Goal: Navigation & Orientation: Find specific page/section

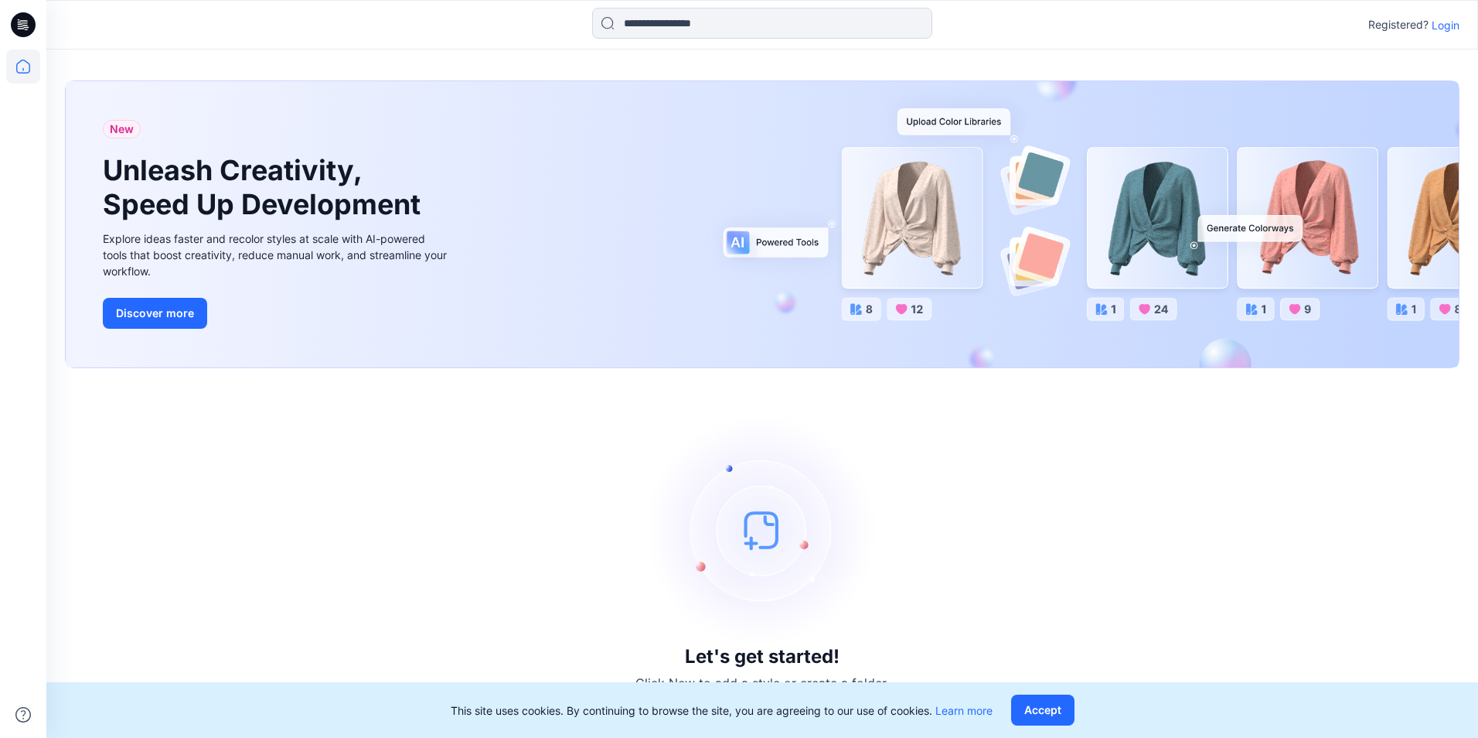
click at [1456, 28] on p "Login" at bounding box center [1446, 25] width 28 height 16
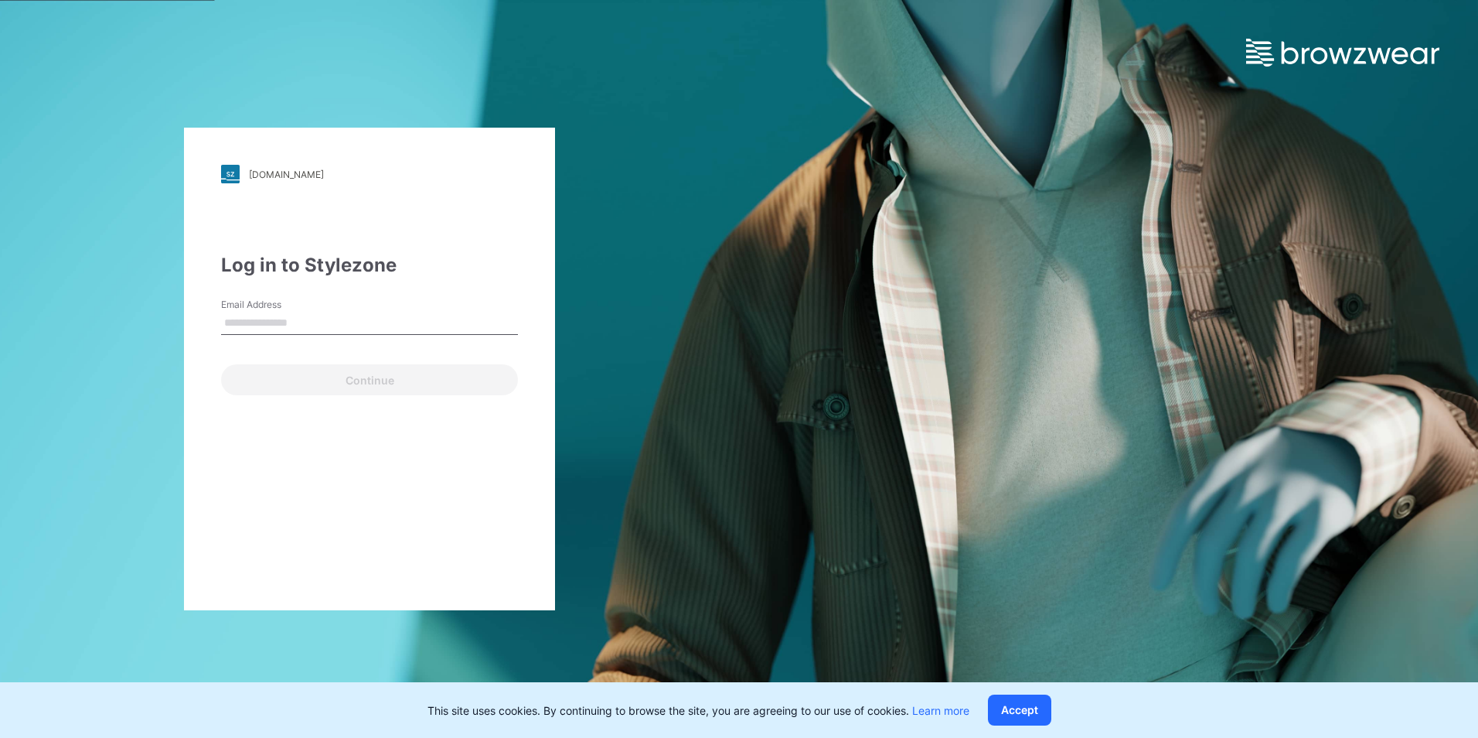
click at [303, 327] on input "Email Address" at bounding box center [369, 323] width 297 height 23
type input "**********"
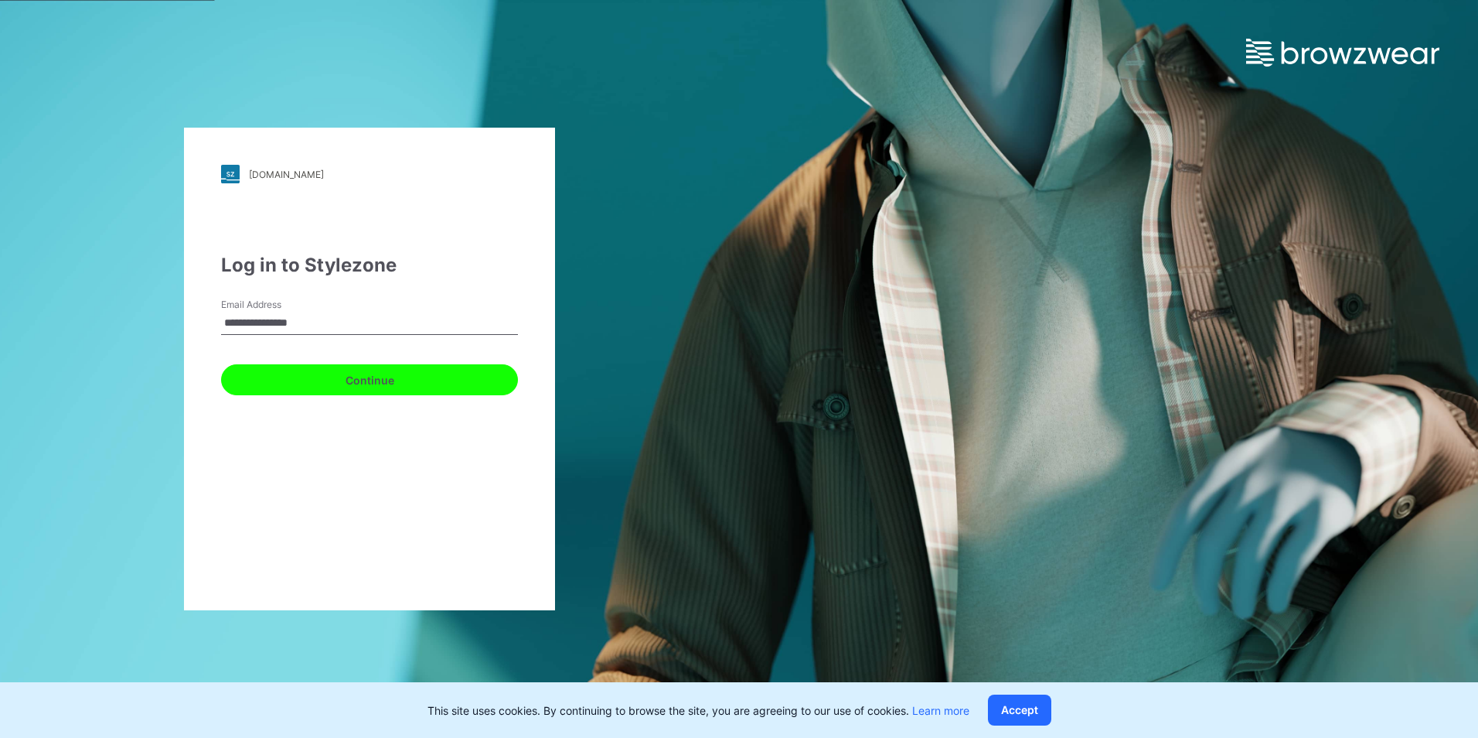
click at [321, 383] on button "Continue" at bounding box center [369, 379] width 297 height 31
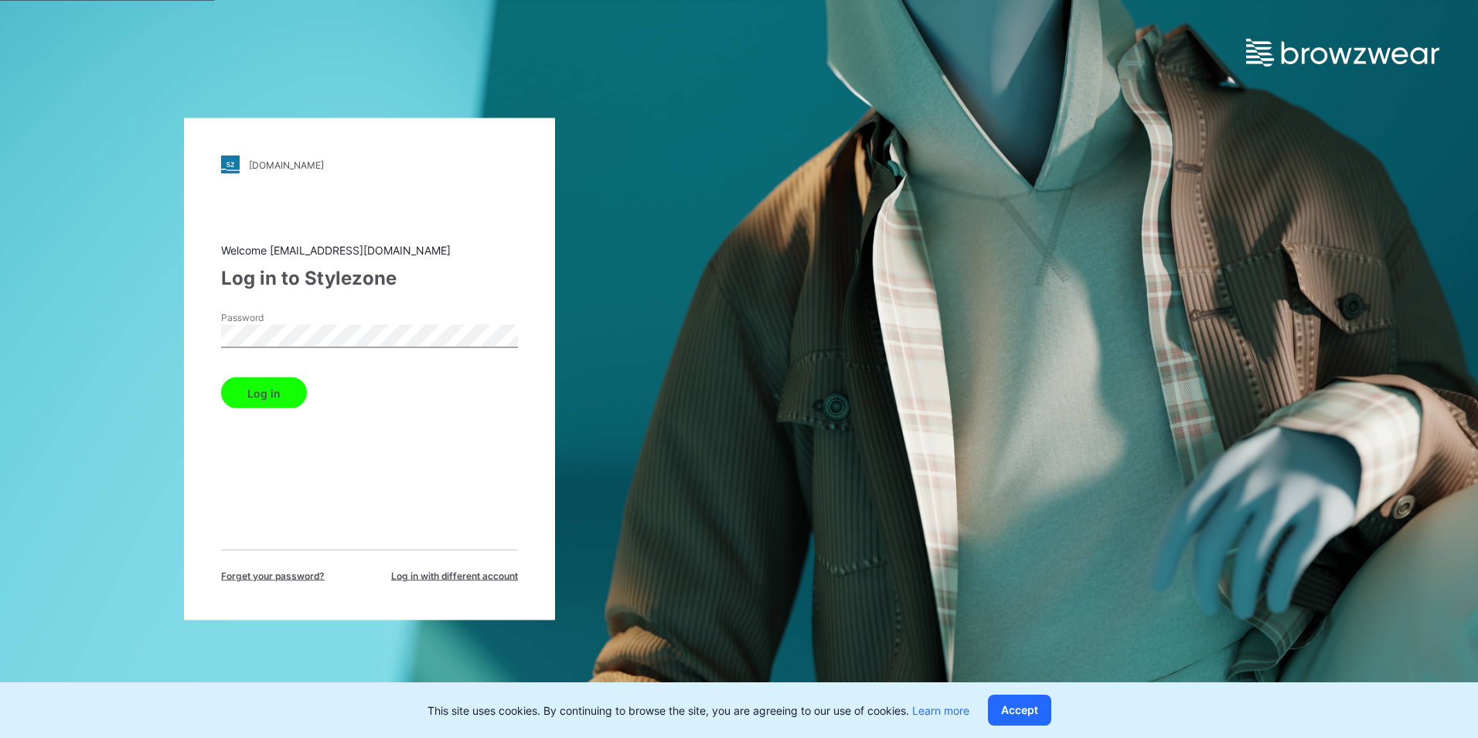
click at [272, 383] on button "Log in" at bounding box center [264, 392] width 86 height 31
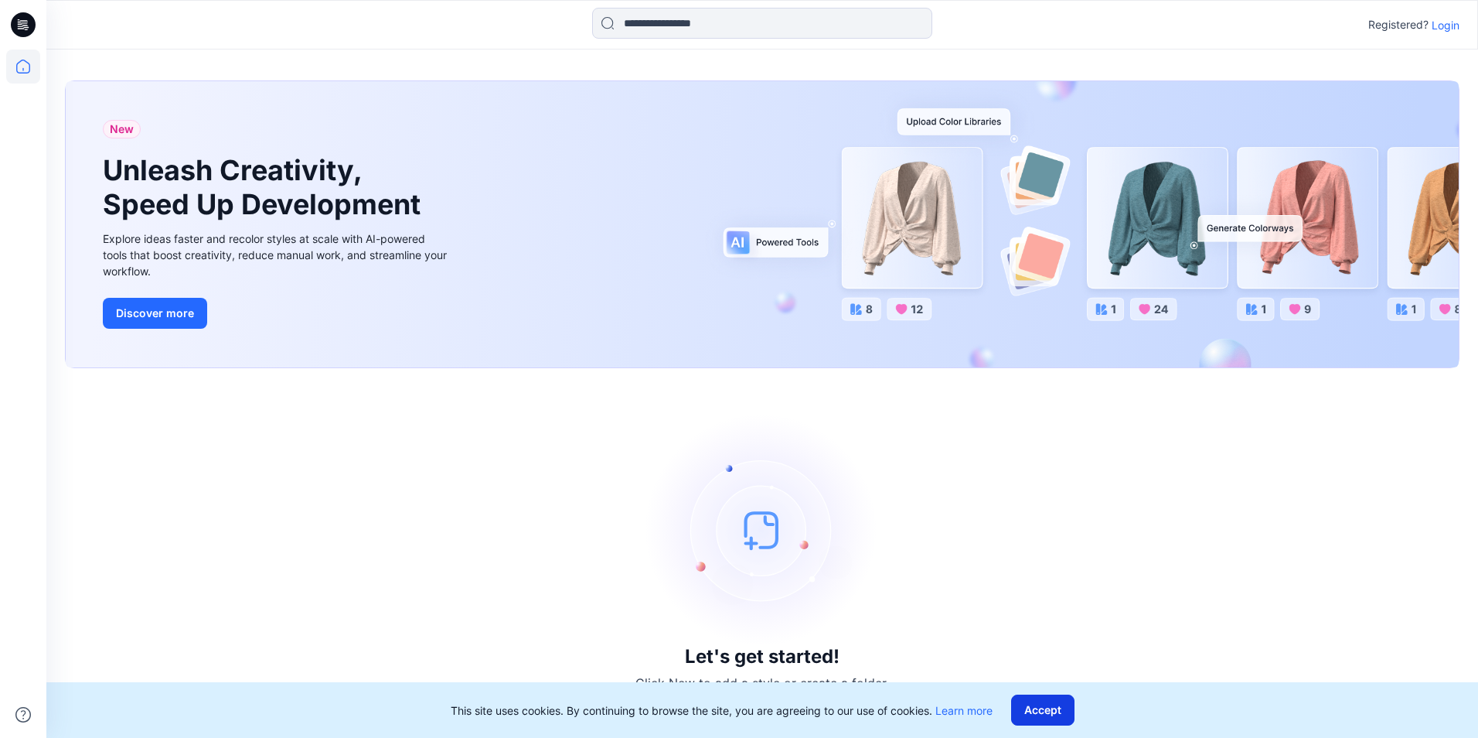
click at [1042, 715] on button "Accept" at bounding box center [1042, 709] width 63 height 31
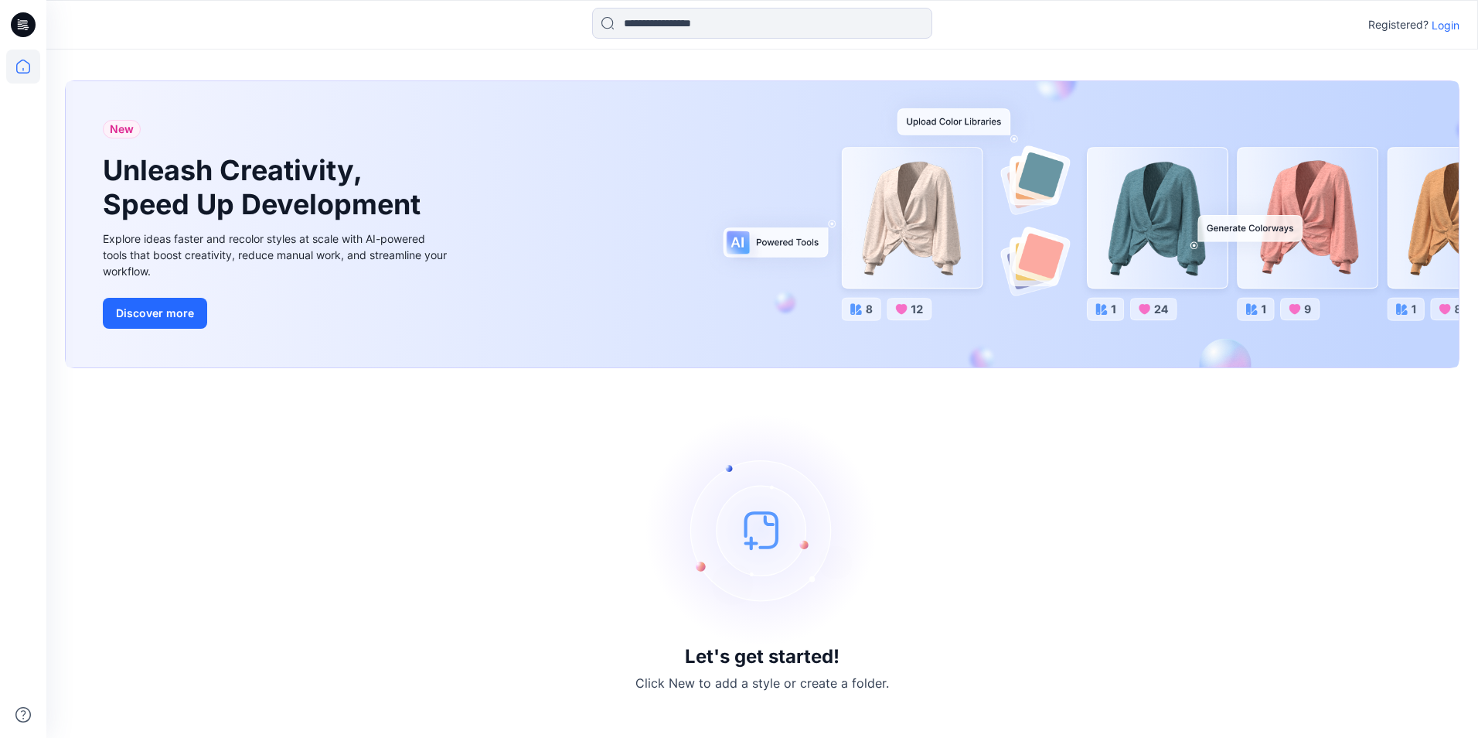
click at [1440, 27] on p "Login" at bounding box center [1446, 25] width 28 height 16
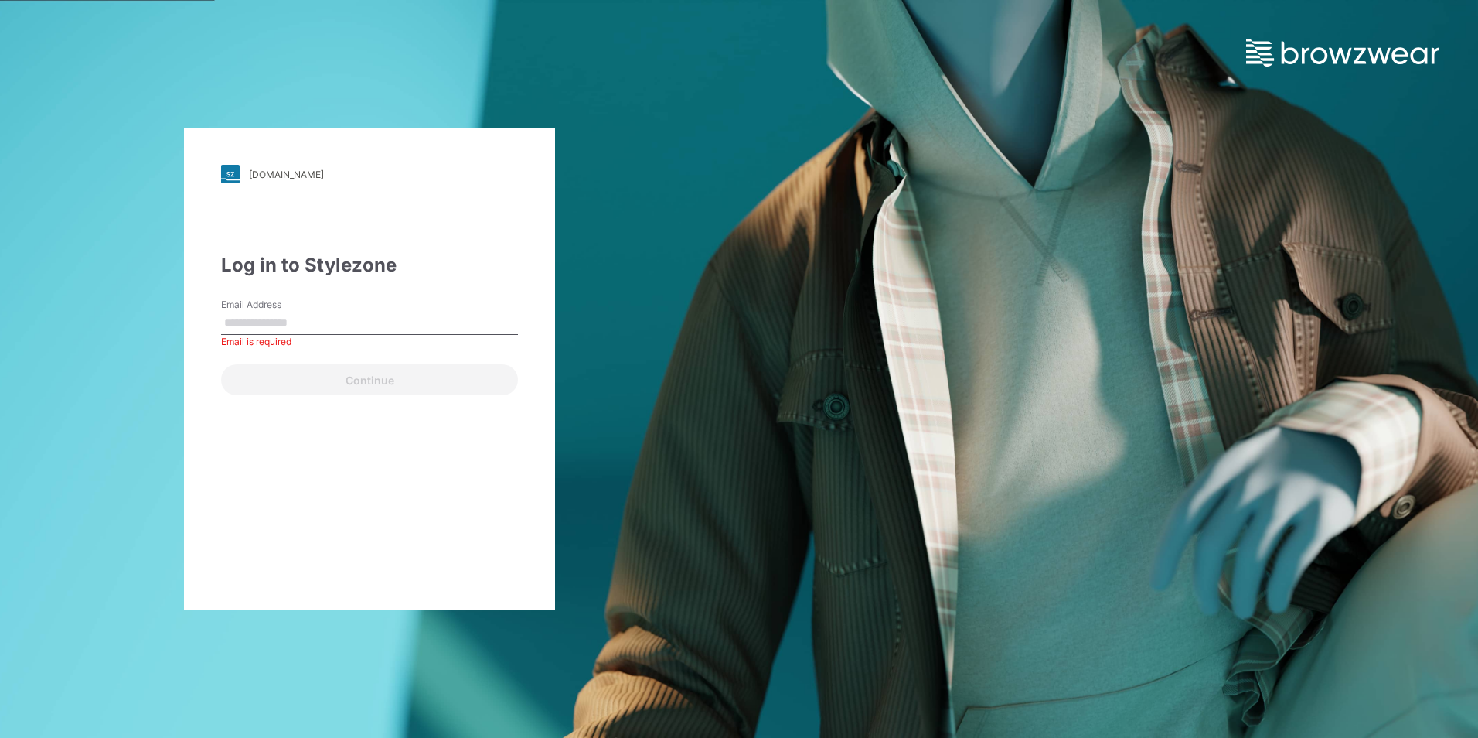
click at [285, 323] on input "Email Address" at bounding box center [369, 323] width 297 height 23
paste input "**********"
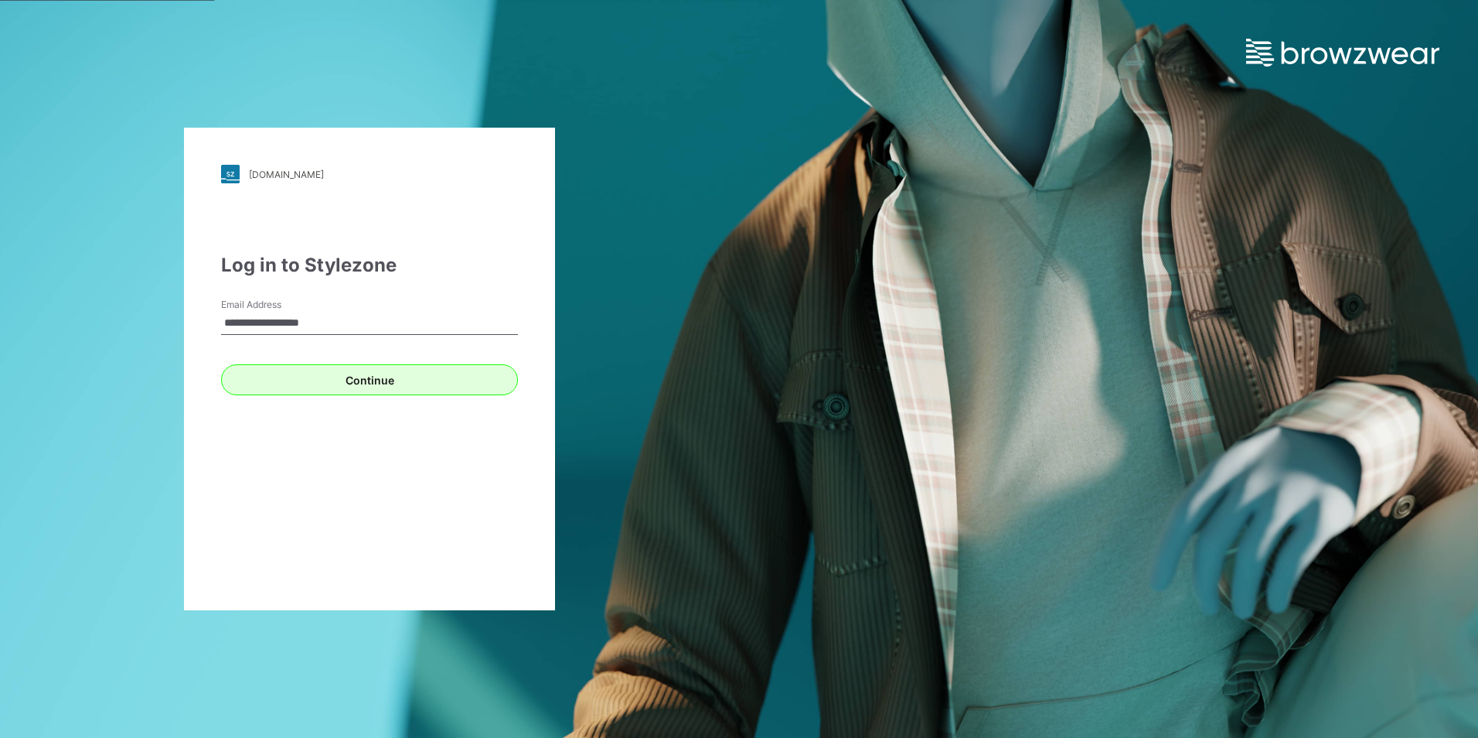
type input "**********"
click at [333, 387] on button "Continue" at bounding box center [369, 379] width 297 height 31
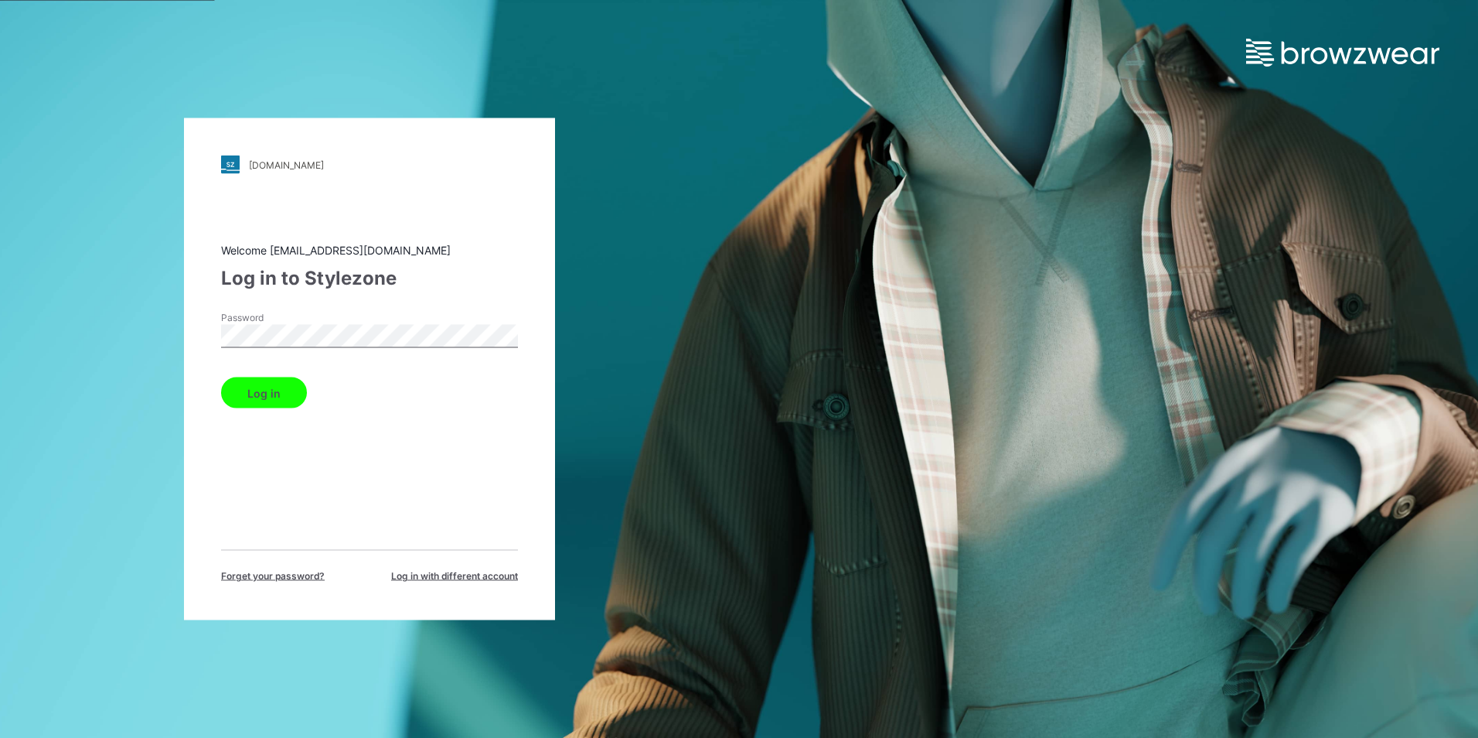
click at [160, 314] on div "[DOMAIN_NAME] Loading... Welcome [EMAIL_ADDRESS][DOMAIN_NAME] Log in to Stylezo…" at bounding box center [369, 369] width 739 height 738
click at [235, 393] on button "Log in" at bounding box center [264, 392] width 86 height 31
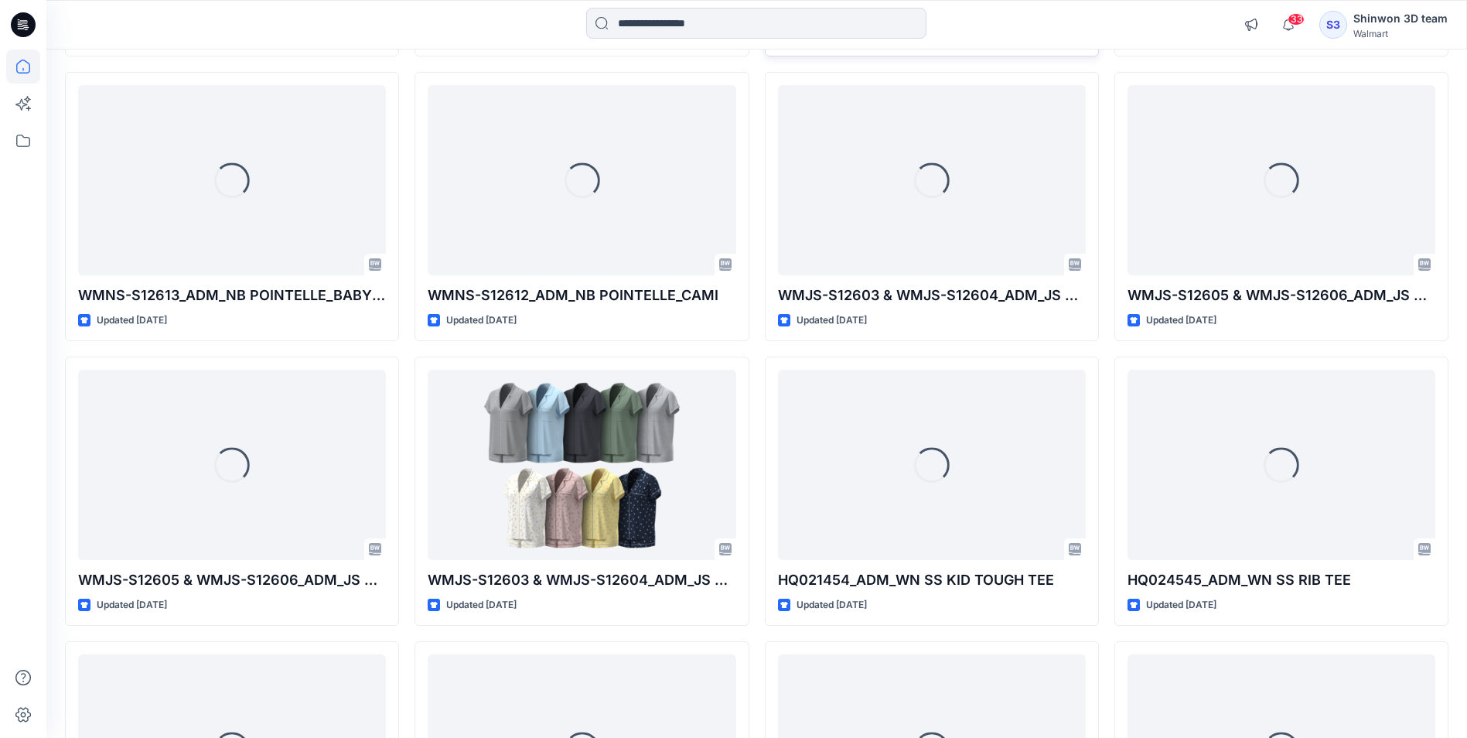
scroll to position [3725, 0]
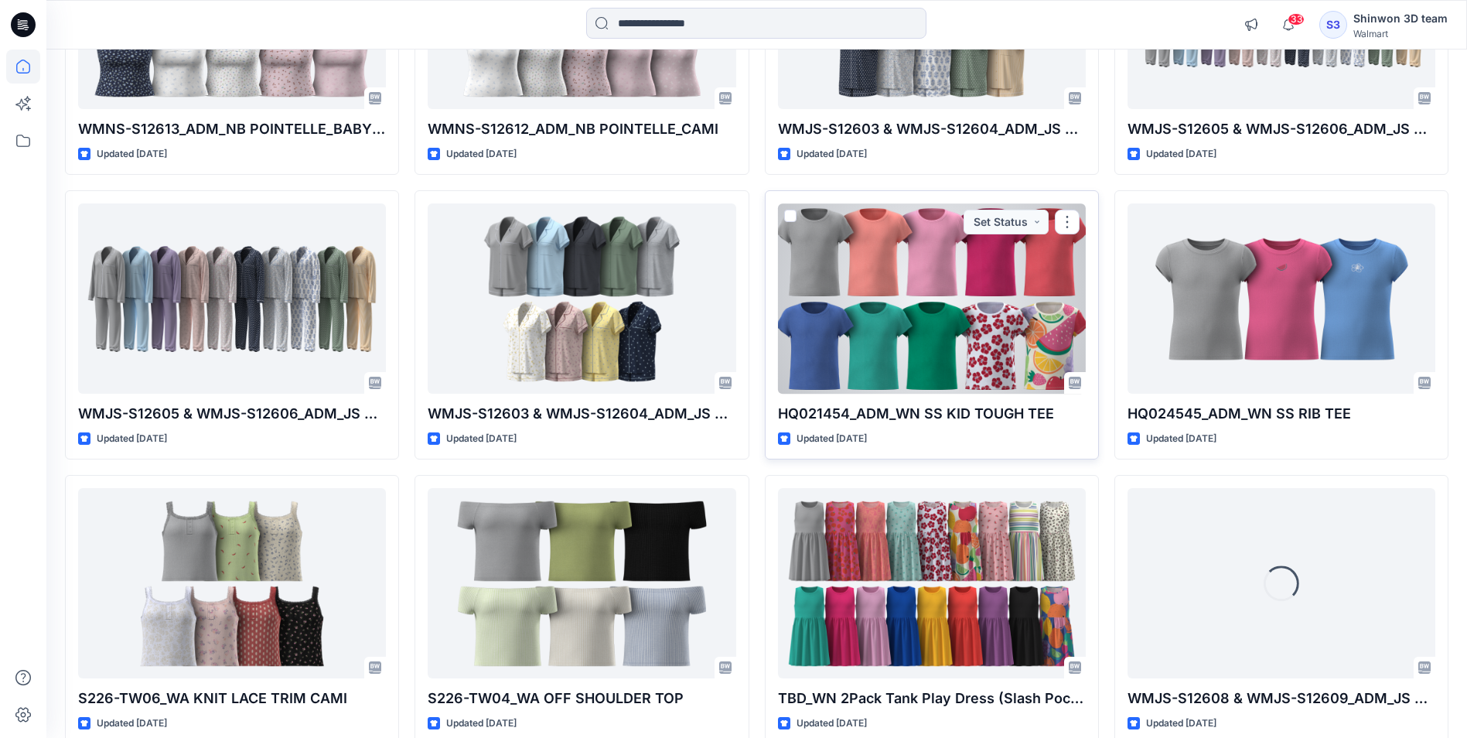
click at [922, 267] on div at bounding box center [932, 297] width 308 height 189
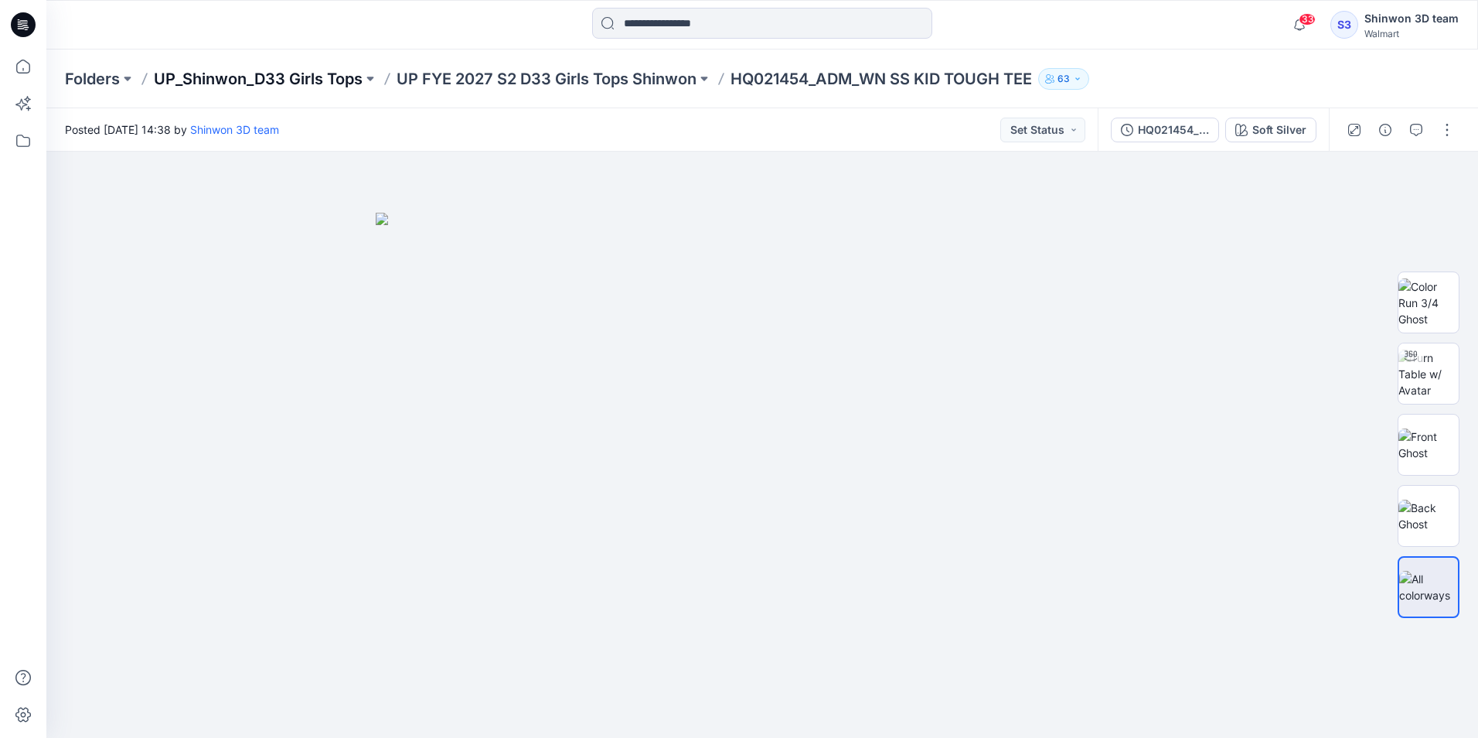
click at [259, 71] on p "UP_Shinwon_D33 Girls Tops" at bounding box center [258, 79] width 209 height 22
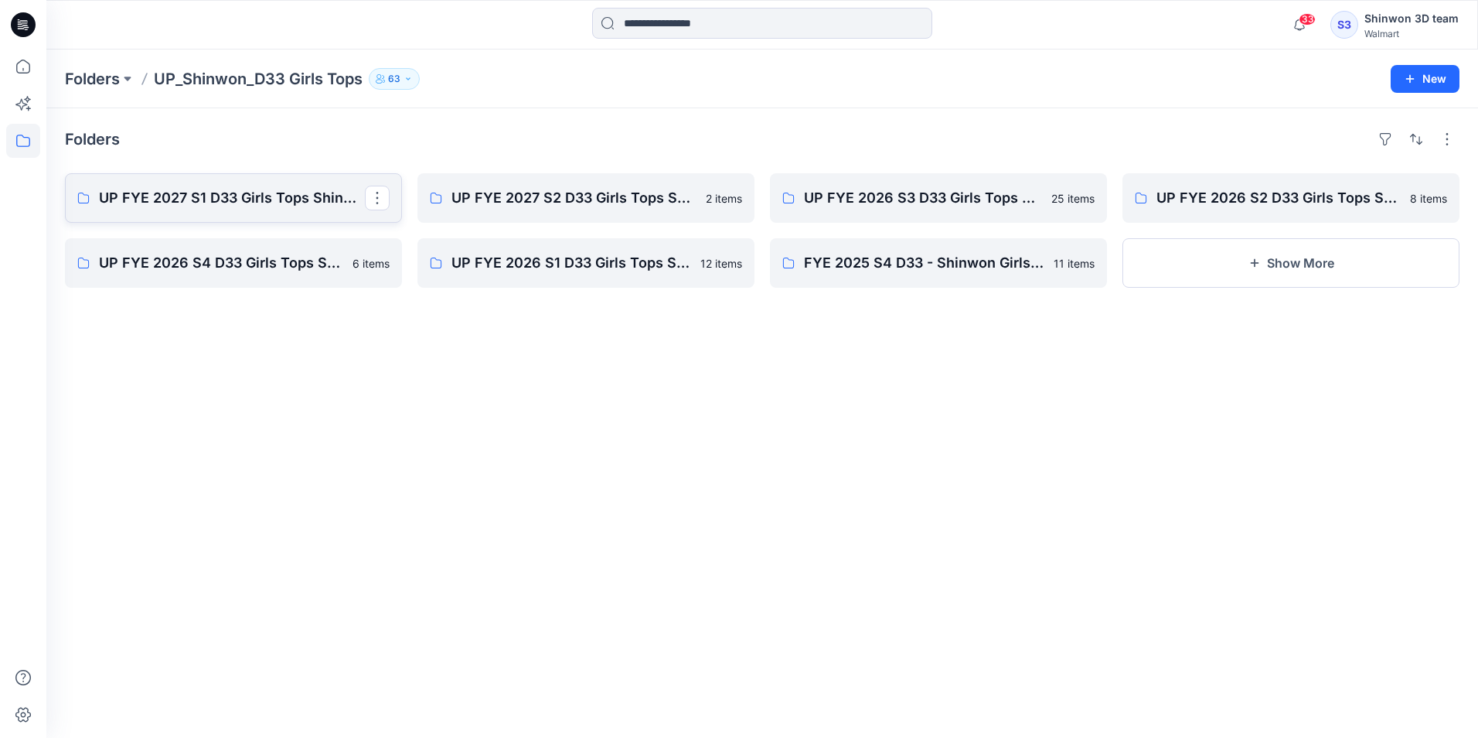
click at [199, 212] on link "UP FYE 2027 S1 D33 Girls Tops Shinwon" at bounding box center [233, 197] width 337 height 49
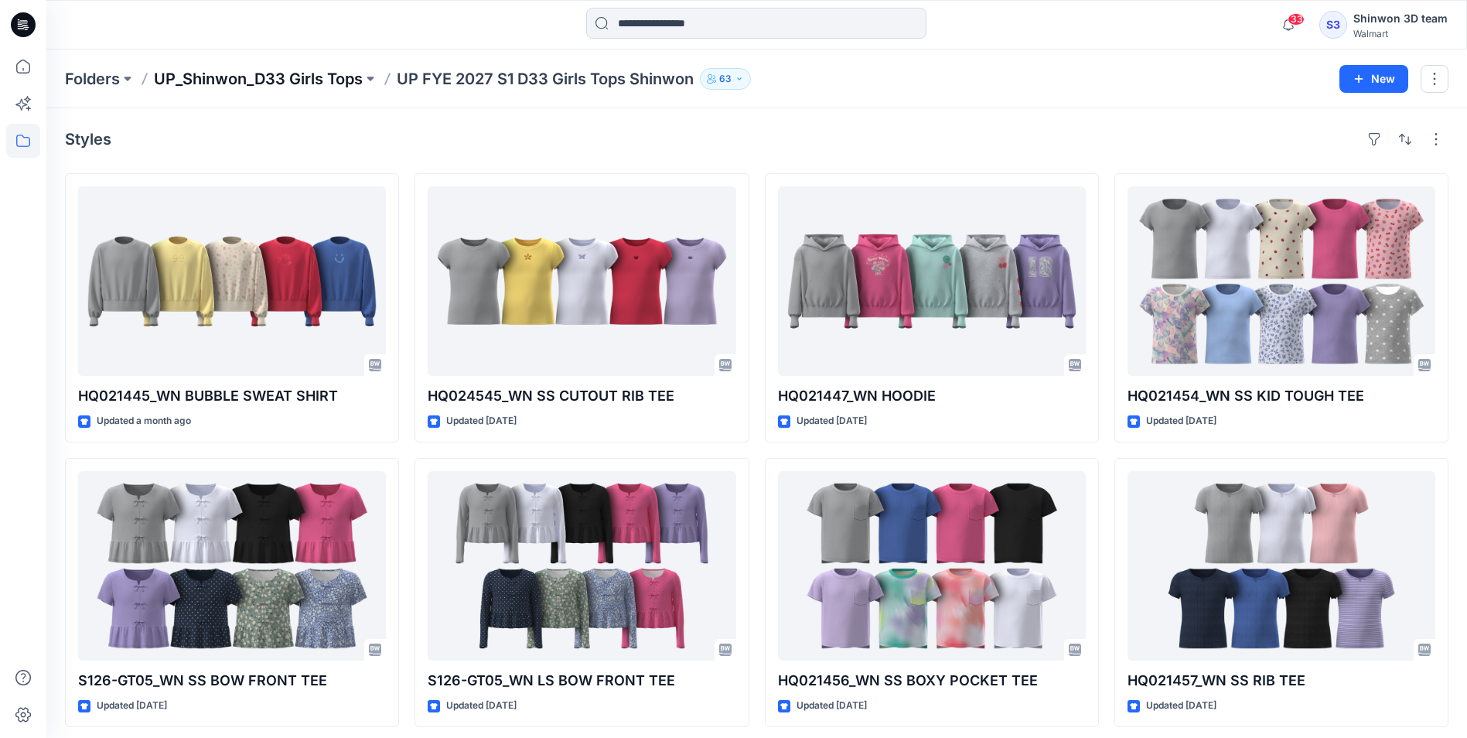
click at [234, 76] on p "UP_Shinwon_D33 Girls Tops" at bounding box center [258, 79] width 209 height 22
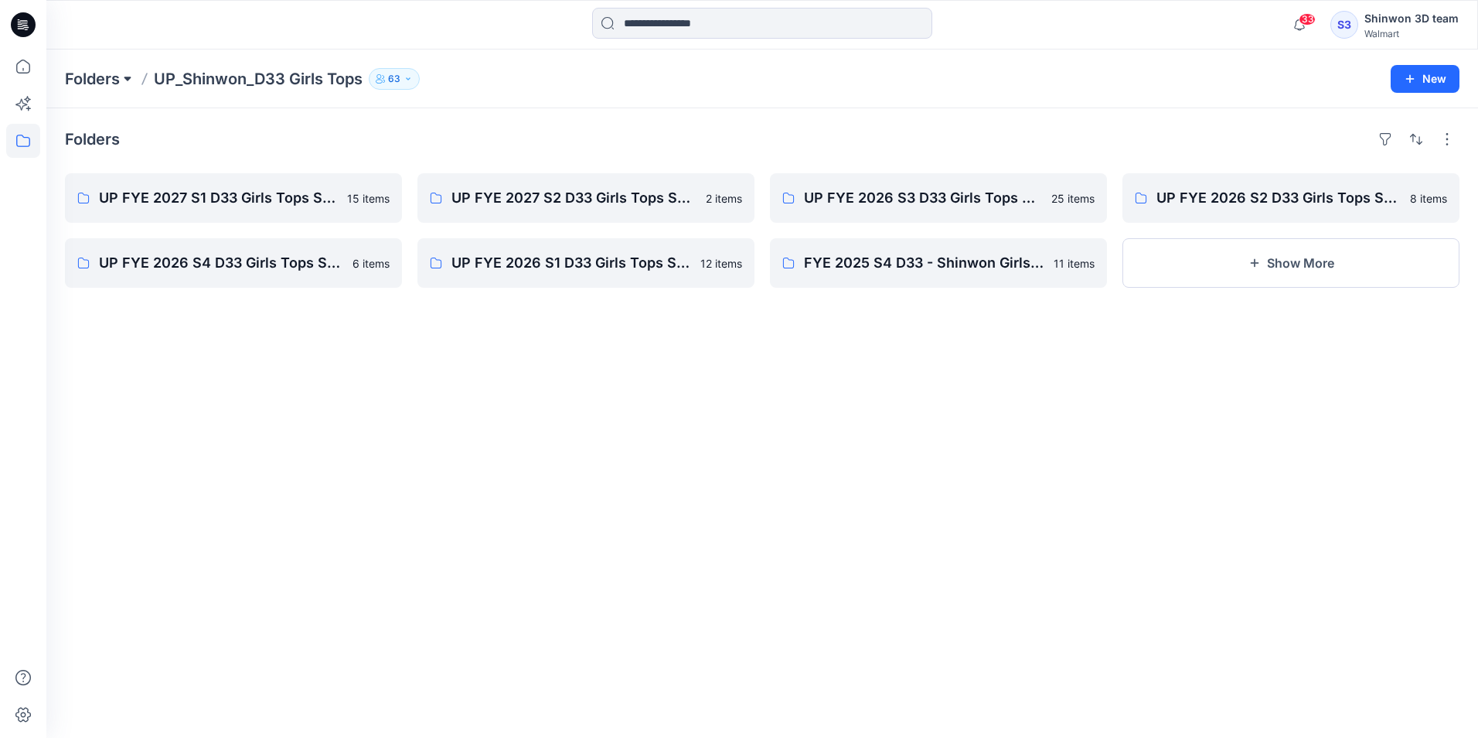
click at [121, 73] on button at bounding box center [127, 79] width 15 height 22
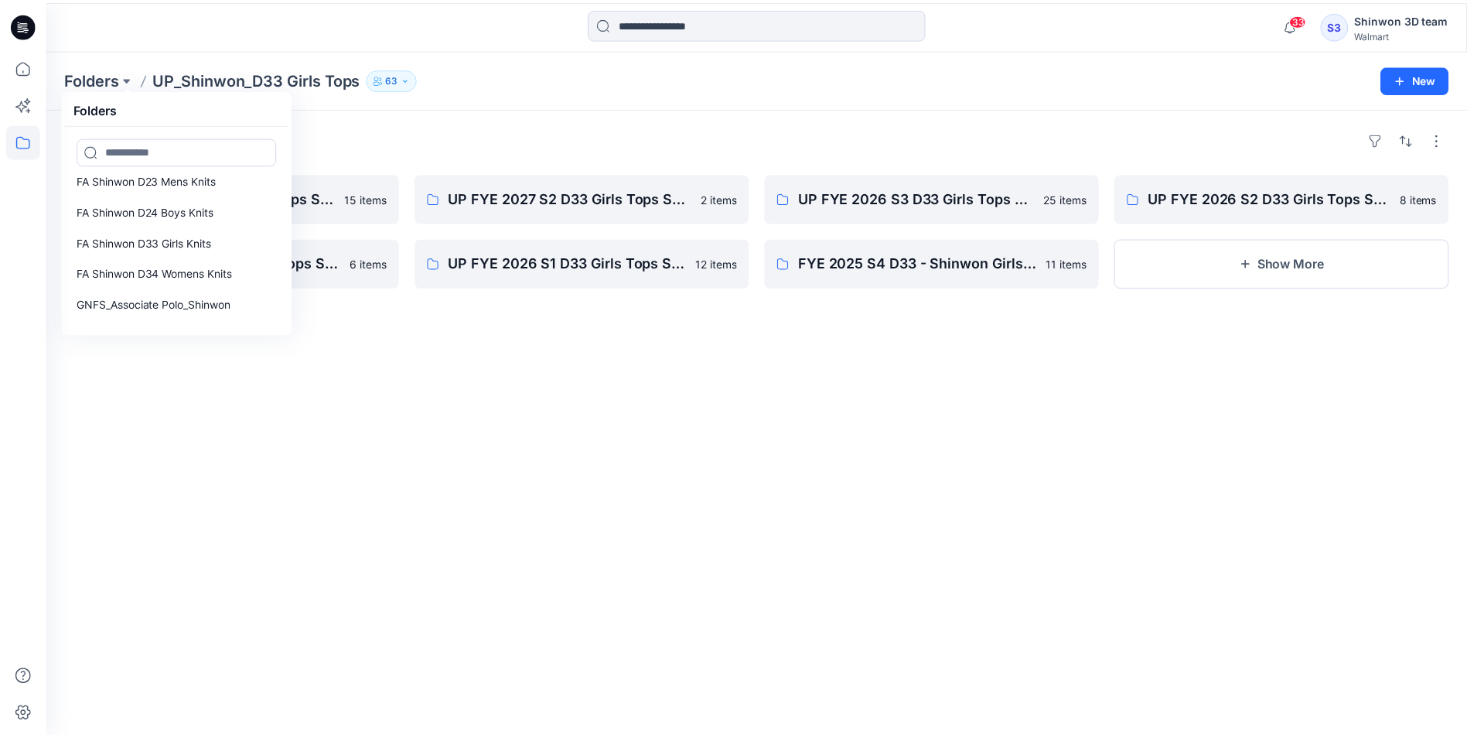
scroll to position [77, 0]
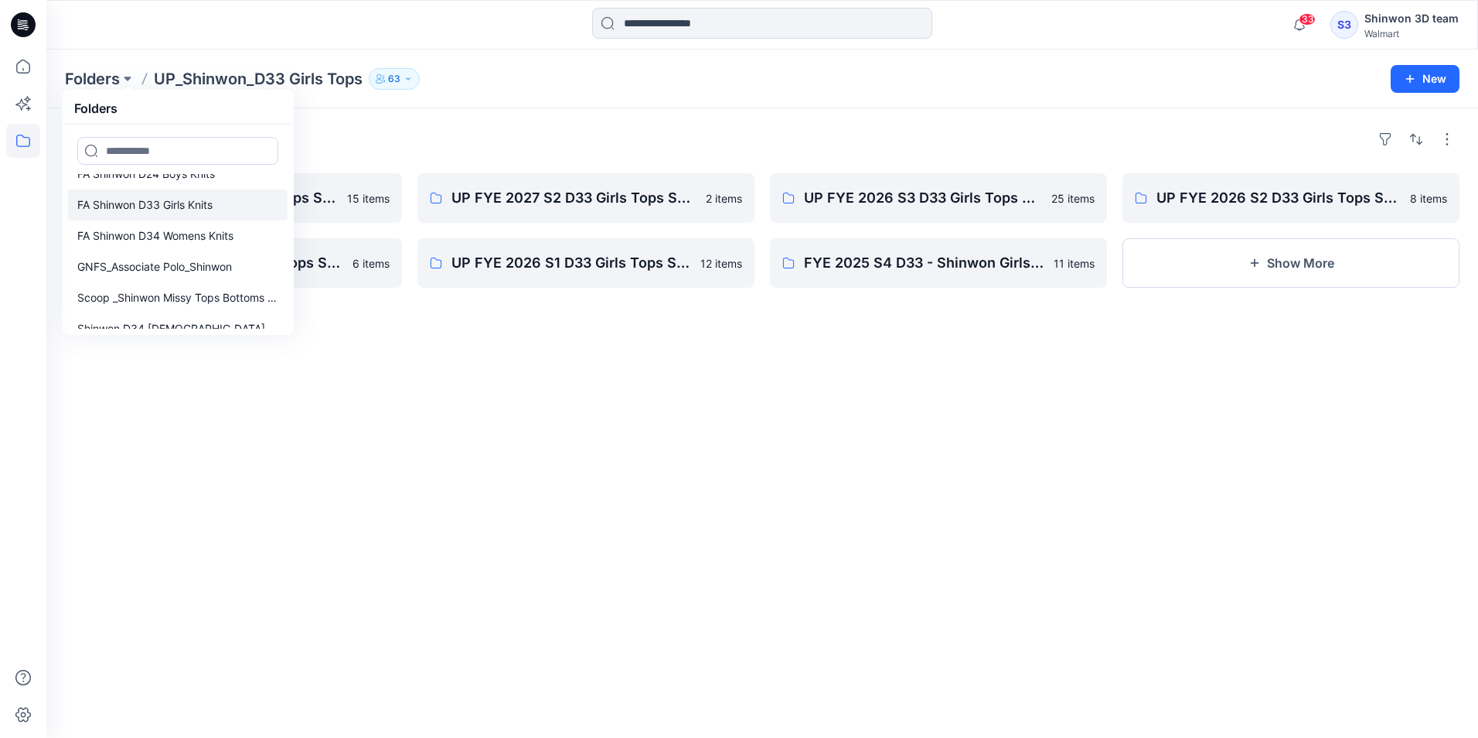
click at [186, 199] on p "FA Shinwon D33 Girls Knits" at bounding box center [144, 205] width 135 height 19
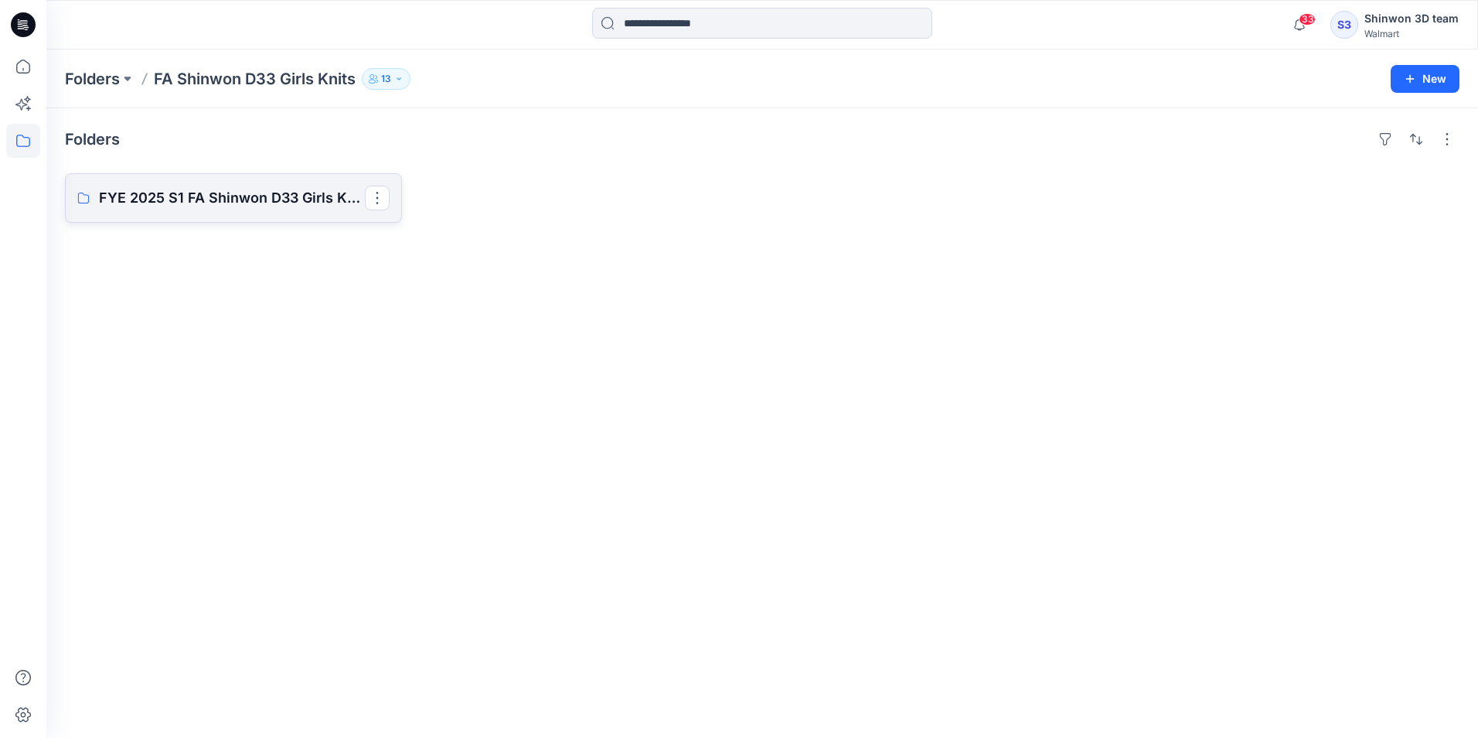
click at [253, 199] on p "FYE 2025 S1 FA Shinwon D33 Girls Knits" at bounding box center [232, 198] width 266 height 22
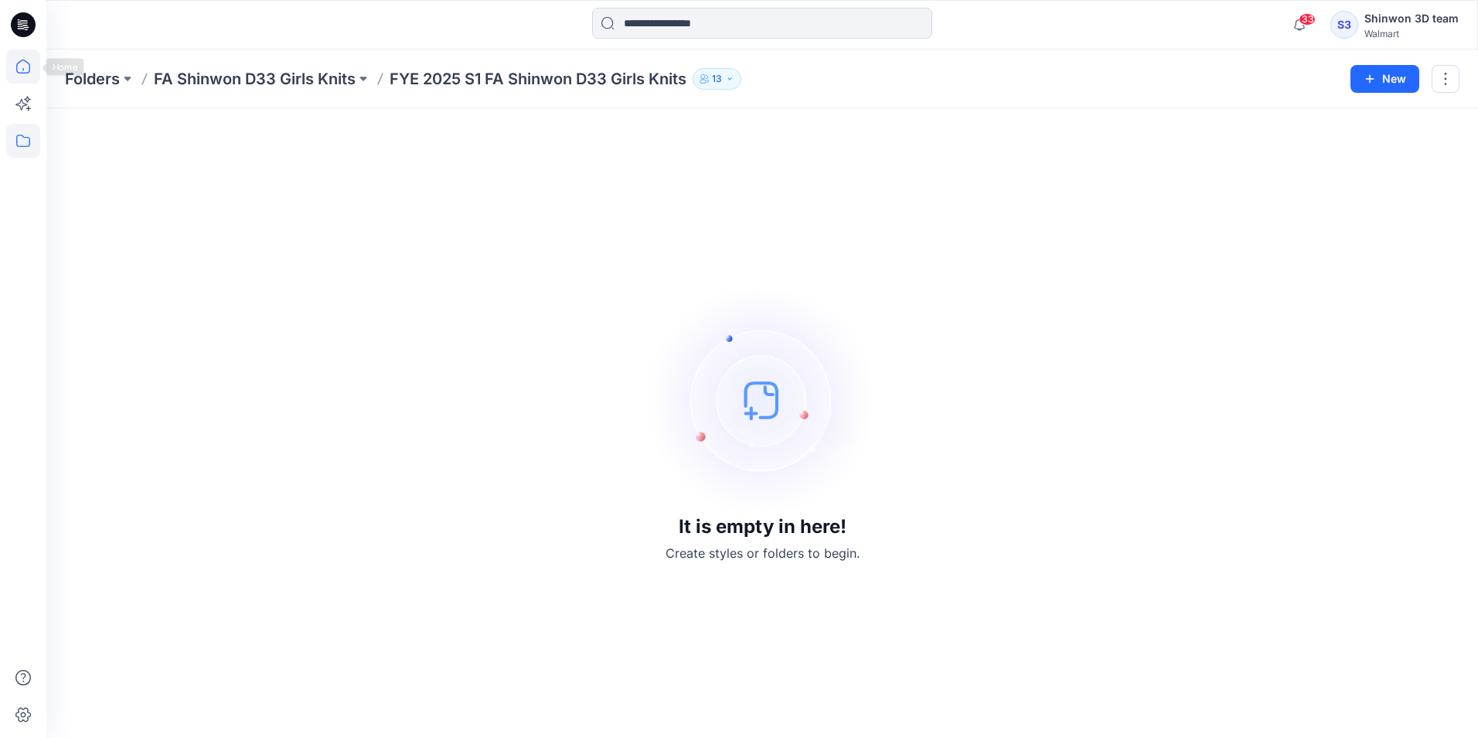
click at [16, 70] on icon at bounding box center [23, 66] width 34 height 34
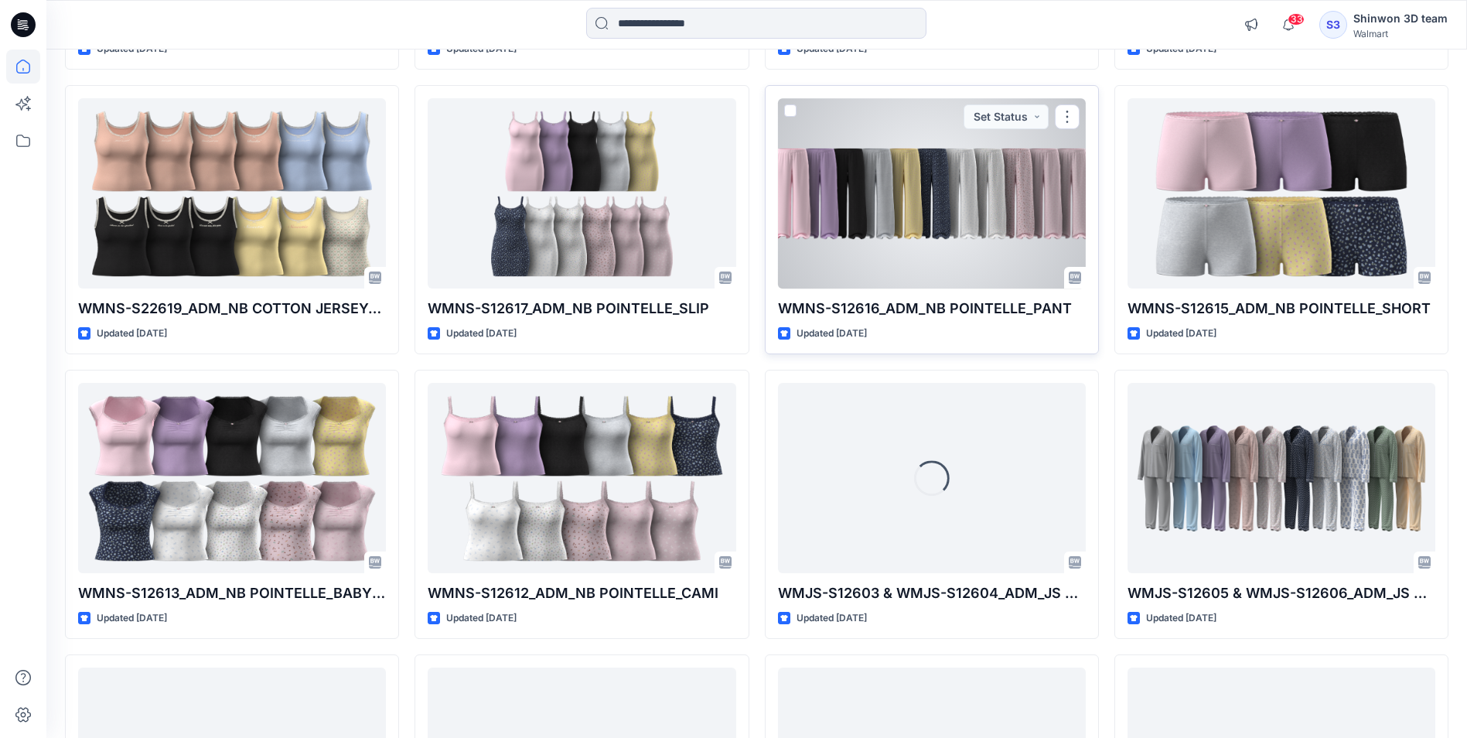
scroll to position [3493, 0]
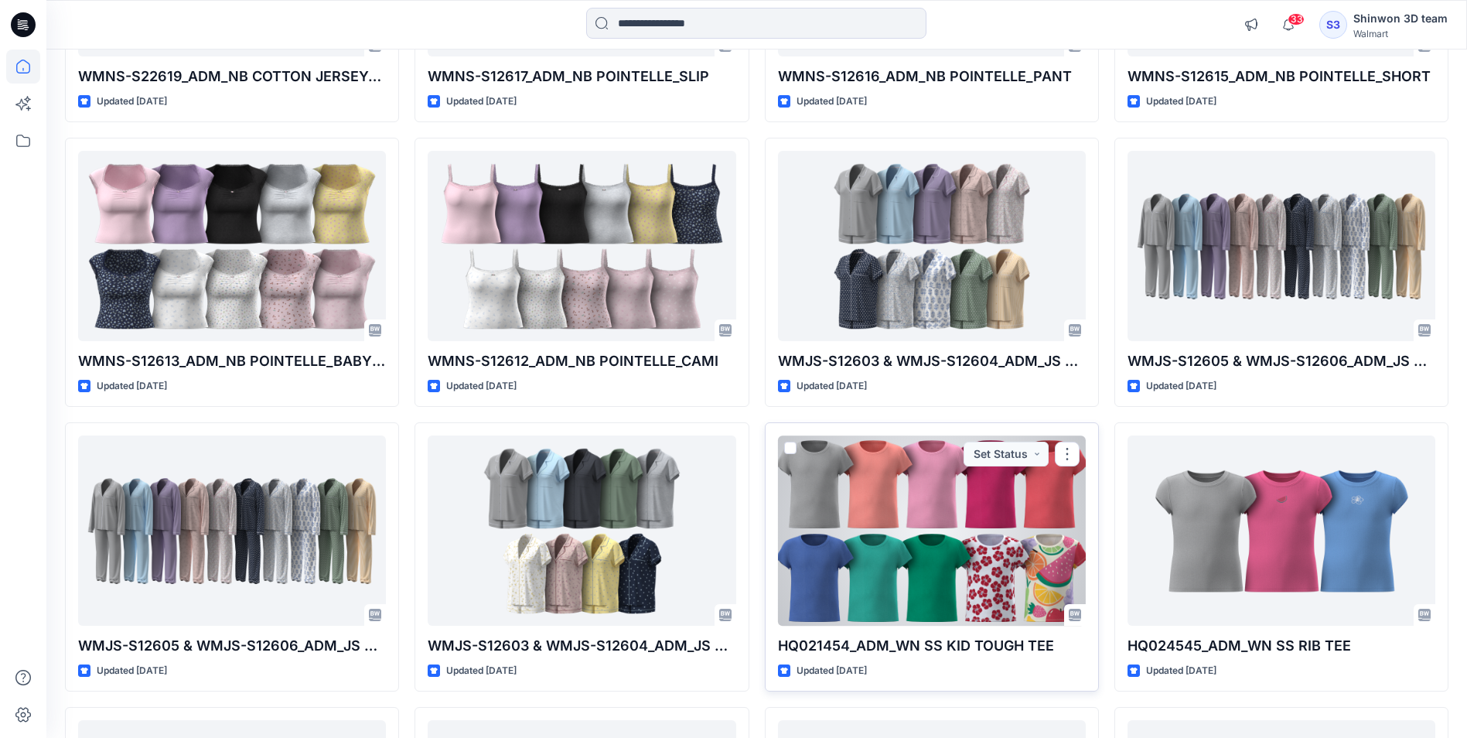
click at [898, 503] on div at bounding box center [932, 529] width 308 height 189
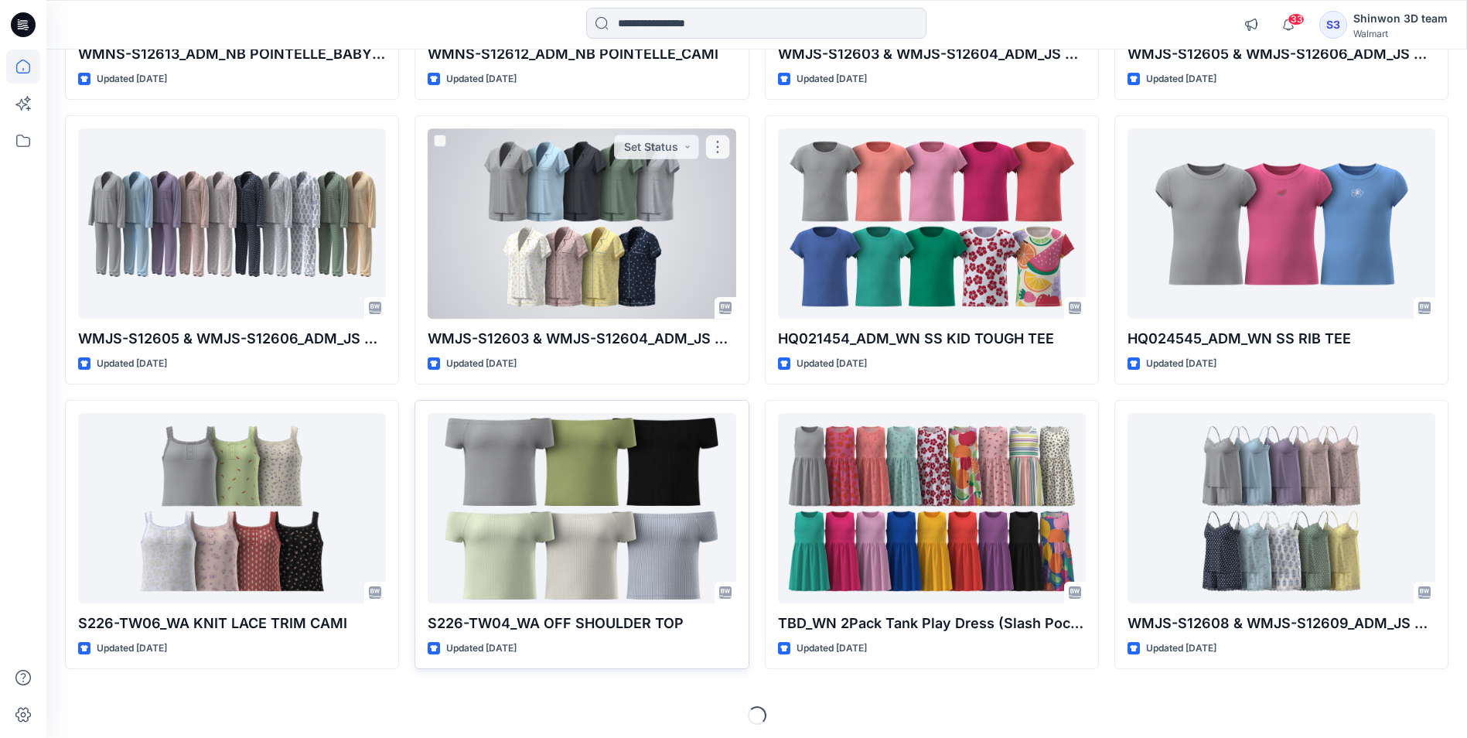
scroll to position [3805, 0]
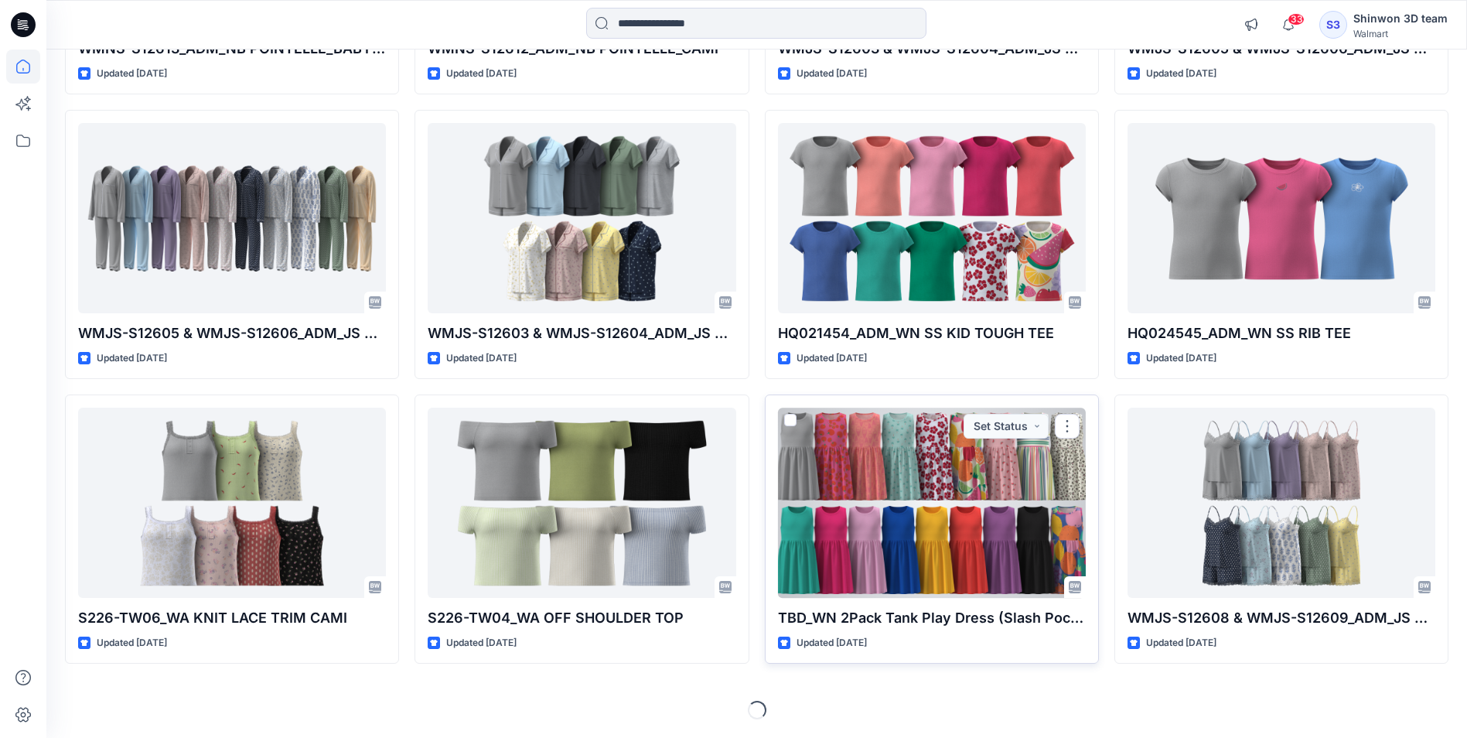
click at [957, 521] on div at bounding box center [932, 501] width 308 height 189
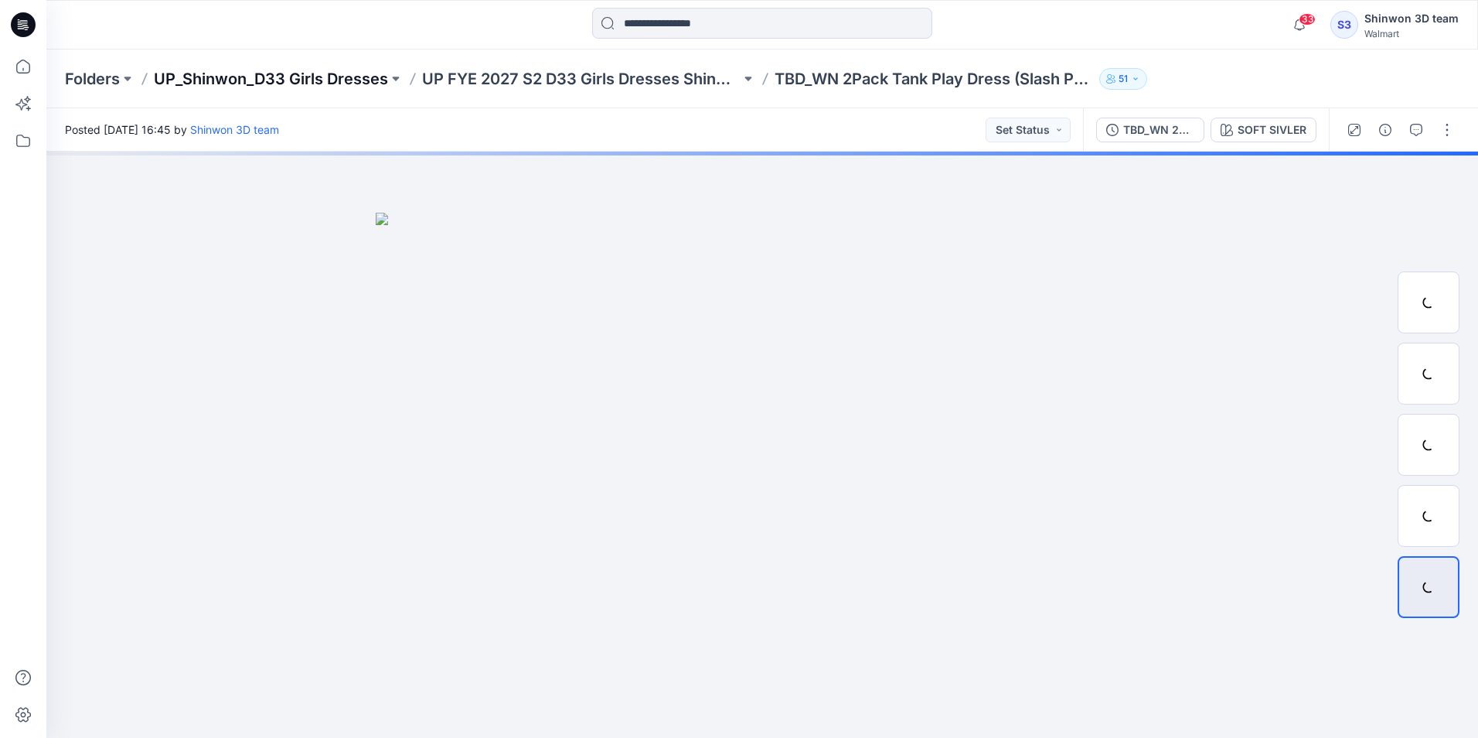
click at [231, 77] on p "UP_Shinwon_D33 Girls Dresses" at bounding box center [271, 79] width 234 height 22
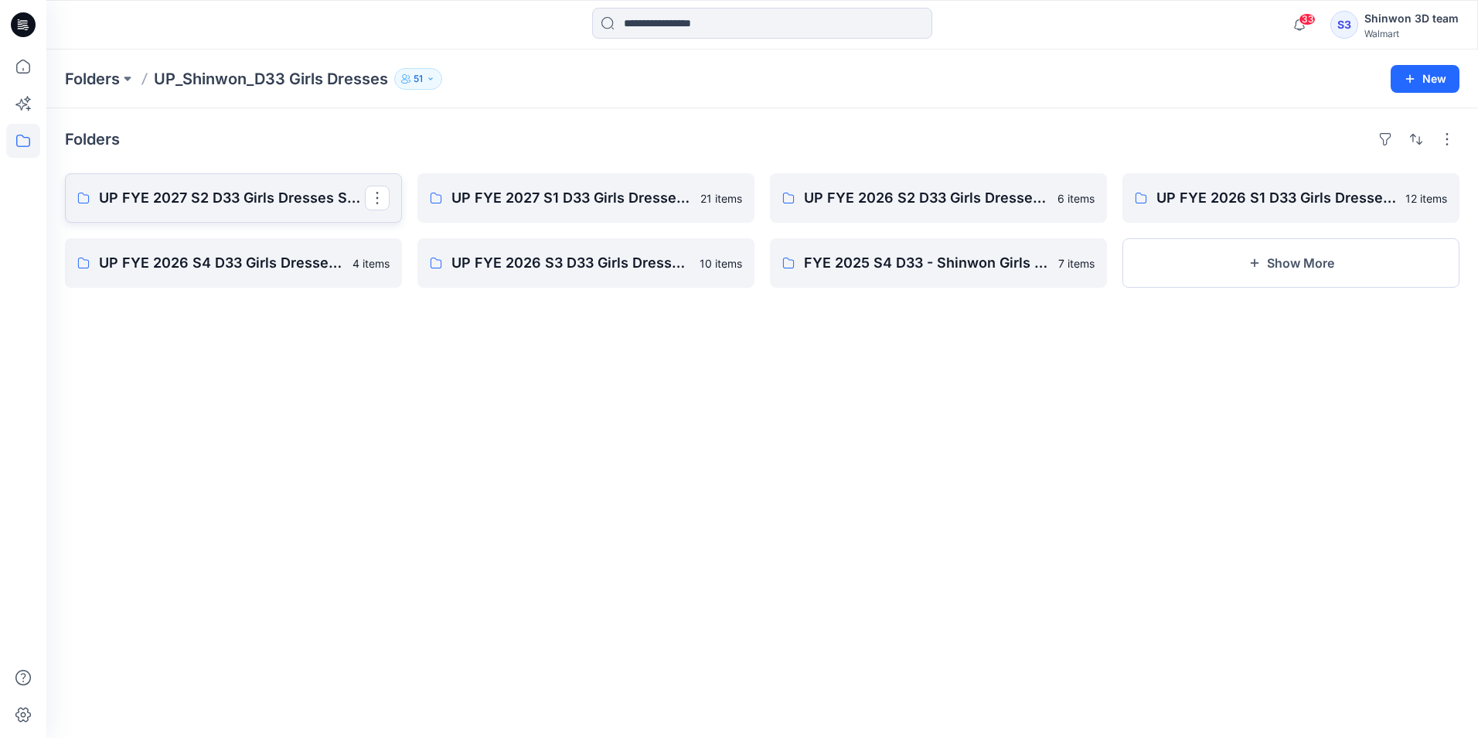
click at [298, 200] on p "UP FYE 2027 S2 D33 Girls Dresses Shinwon" at bounding box center [232, 198] width 266 height 22
click at [555, 206] on p "UP FYE 2027 S1 D33 Girls Dresses Shinwon" at bounding box center [584, 198] width 266 height 22
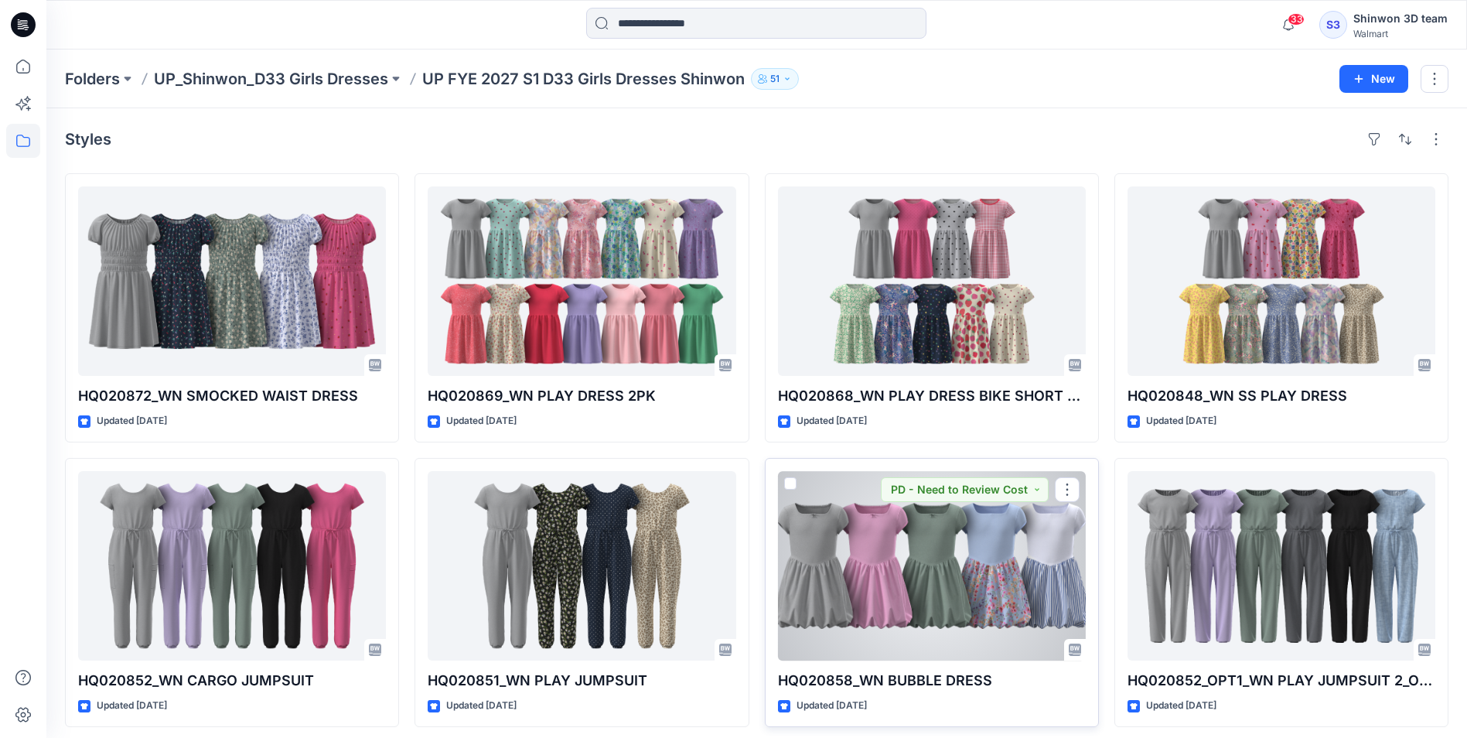
click at [813, 546] on div at bounding box center [932, 565] width 308 height 189
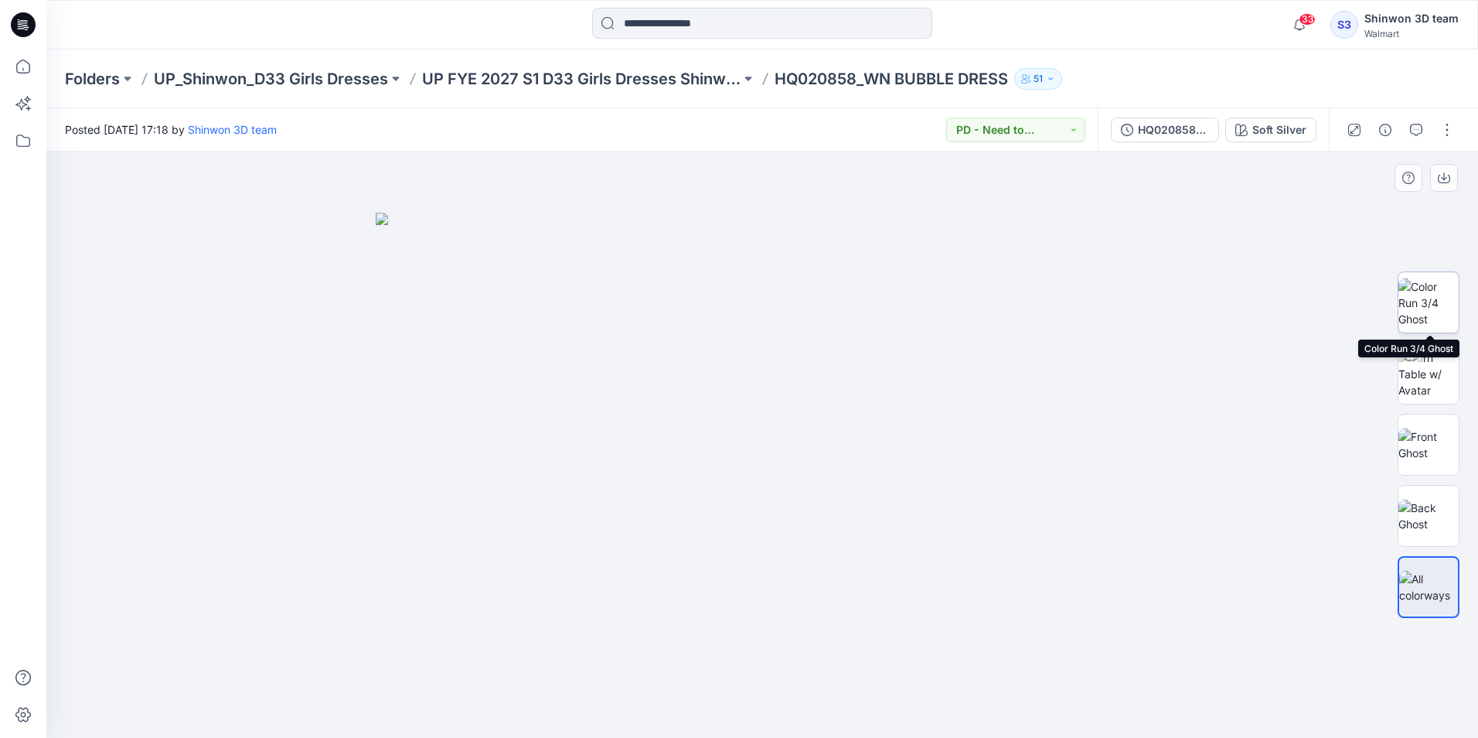
click at [1446, 306] on img at bounding box center [1429, 302] width 60 height 49
